Goal: Task Accomplishment & Management: Manage account settings

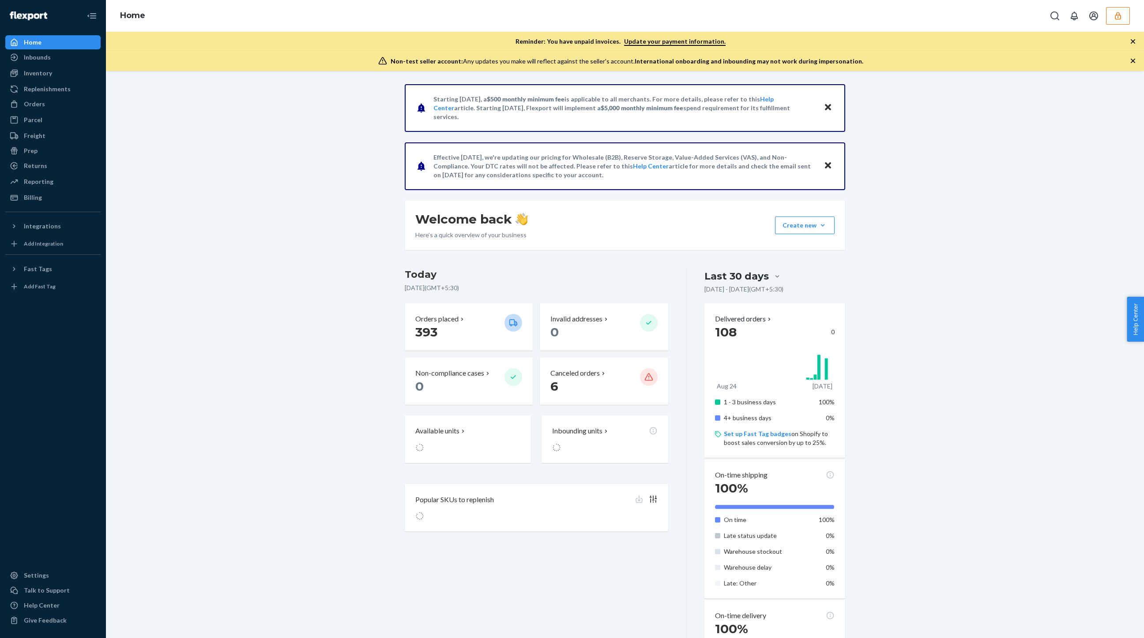
click at [1115, 20] on button "button" at bounding box center [1118, 16] width 24 height 18
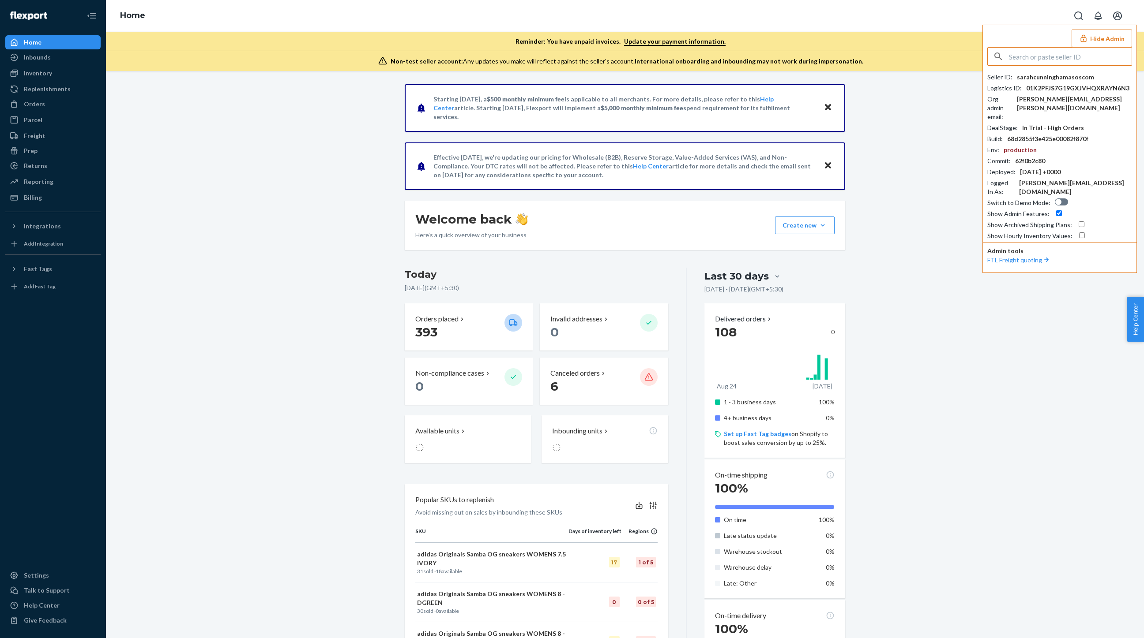
click at [1035, 53] on input "text" at bounding box center [1070, 57] width 123 height 18
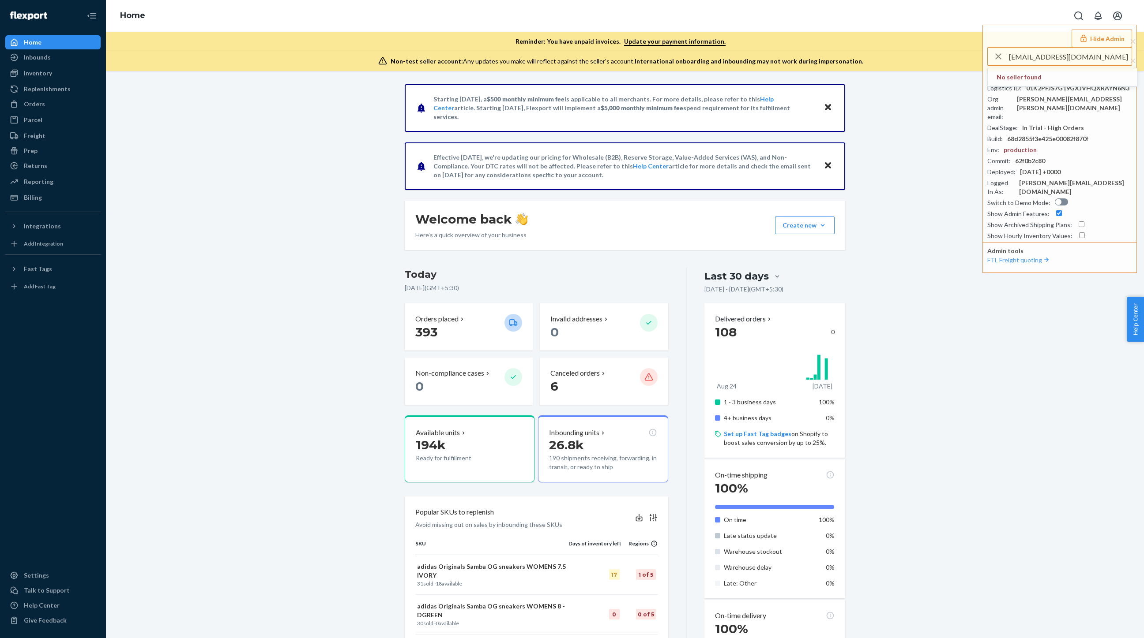
type input "[EMAIL_ADDRESS][DOMAIN_NAME]"
click at [1113, 35] on button "Hide Admin" at bounding box center [1101, 39] width 60 height 18
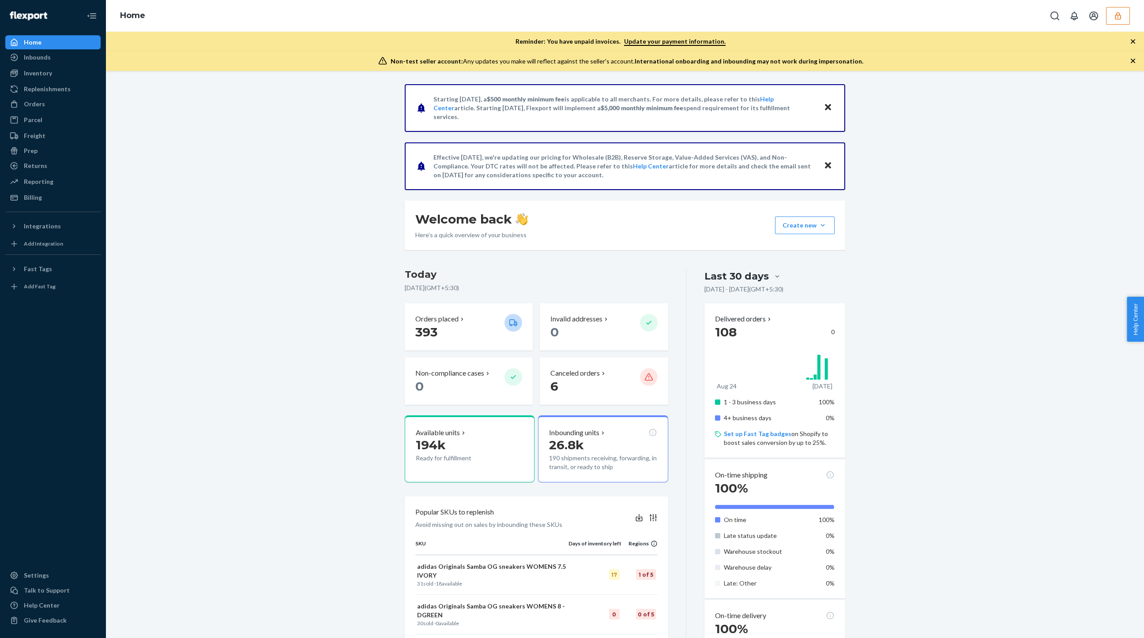
click at [1115, 23] on button "button" at bounding box center [1118, 16] width 24 height 18
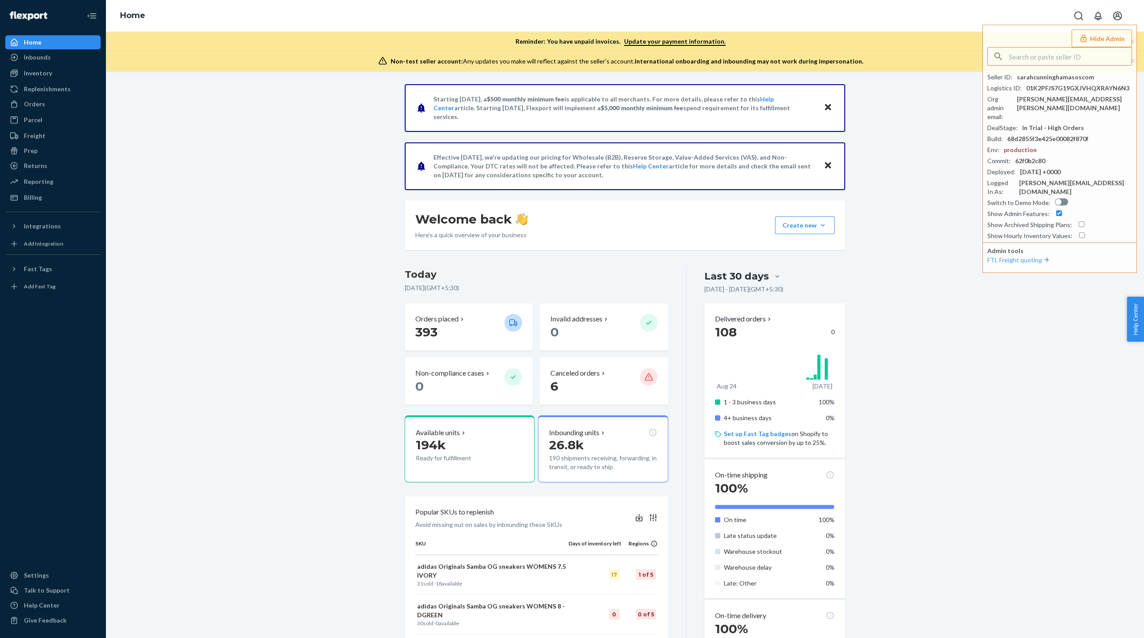
click at [872, 61] on div "Non-test seller account: Any updates you make will reflect against the seller's…" at bounding box center [625, 61] width 1038 height 20
click at [1113, 9] on button "Open account menu" at bounding box center [1117, 16] width 18 height 18
click at [1091, 61] on div "Log out" at bounding box center [1099, 61] width 66 height 16
